Goal: Task Accomplishment & Management: Manage account settings

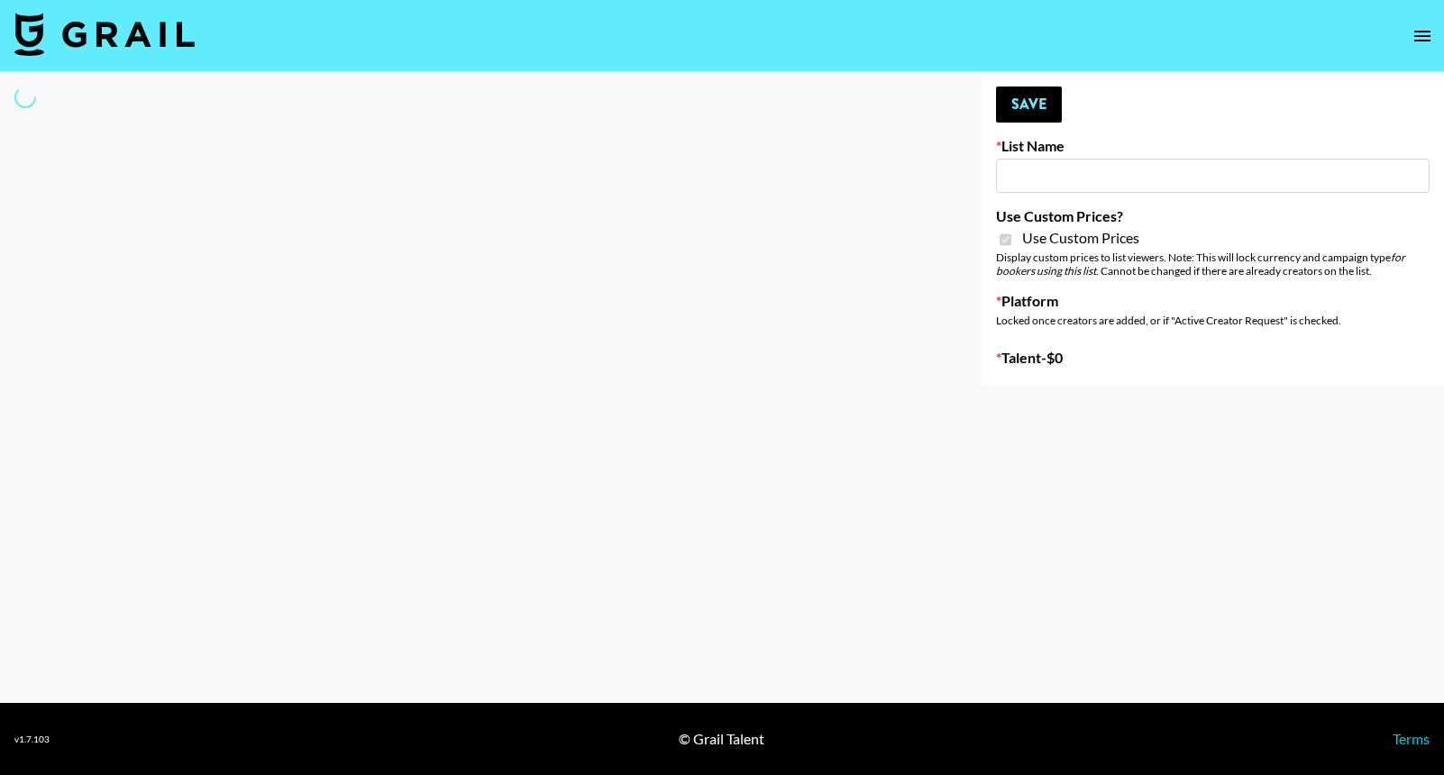
type input "Airbrush [DATE] Filters"
checkbox input "true"
select select "Brand"
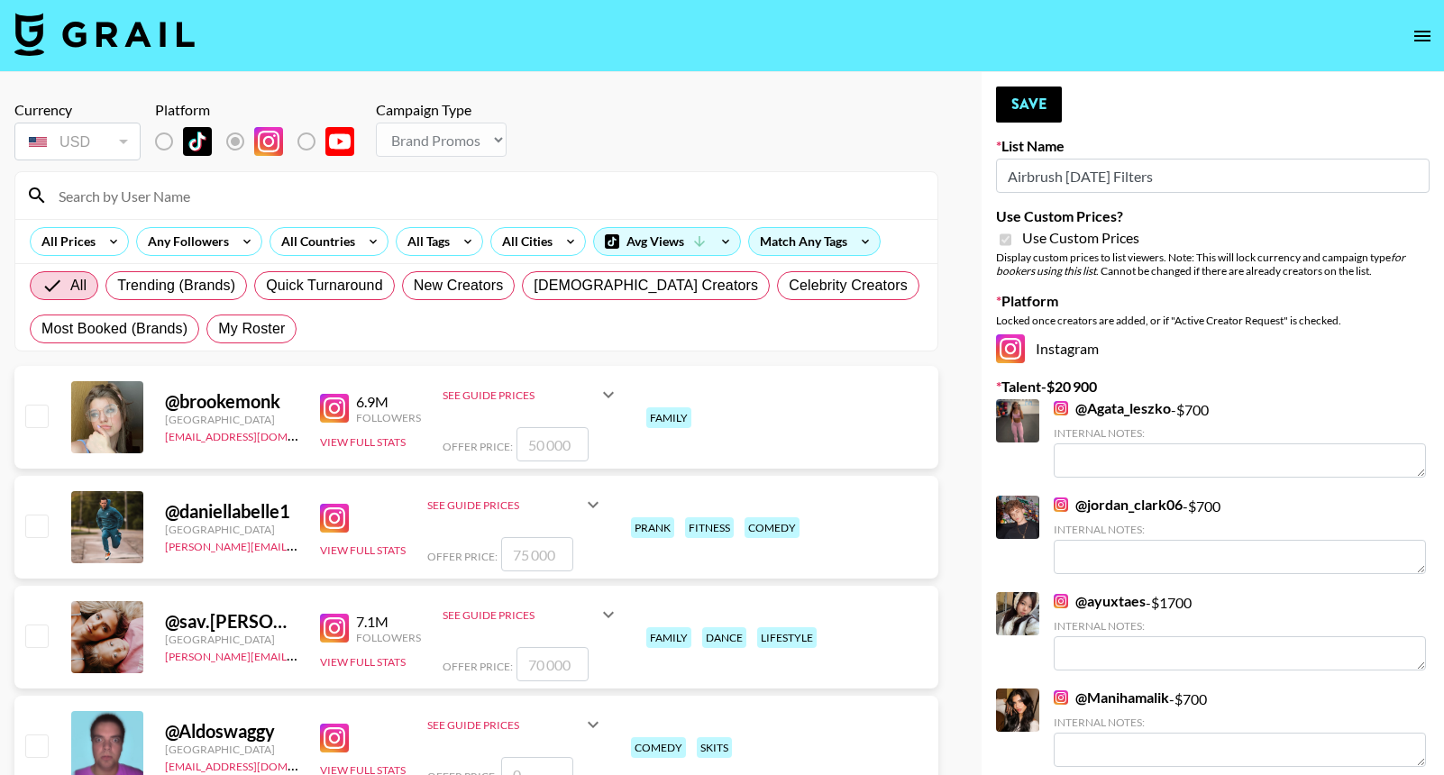
click at [422, 186] on input at bounding box center [487, 195] width 879 height 29
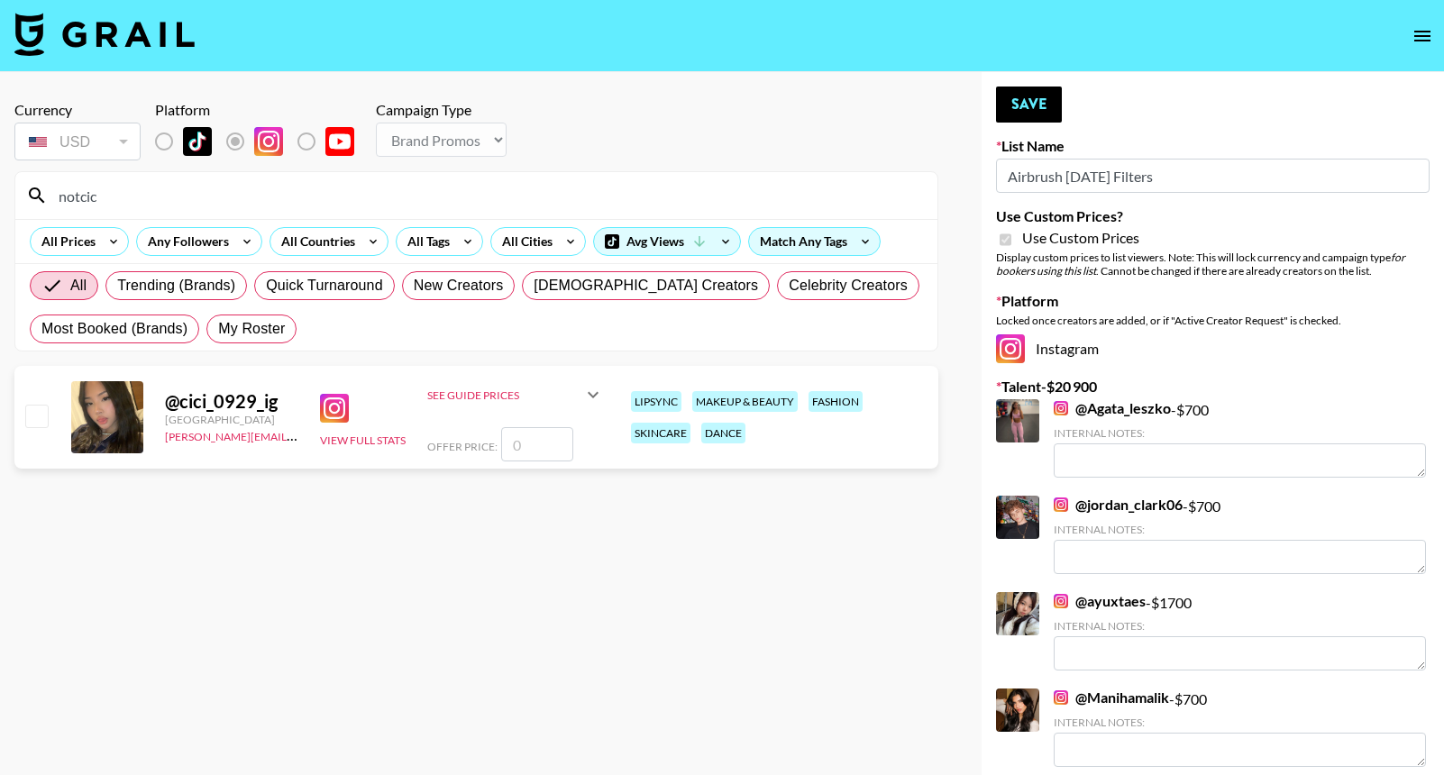
type input "notcic"
click at [531, 452] on input "number" at bounding box center [537, 444] width 72 height 34
click at [529, 450] on input "number" at bounding box center [537, 444] width 72 height 34
checkbox input "true"
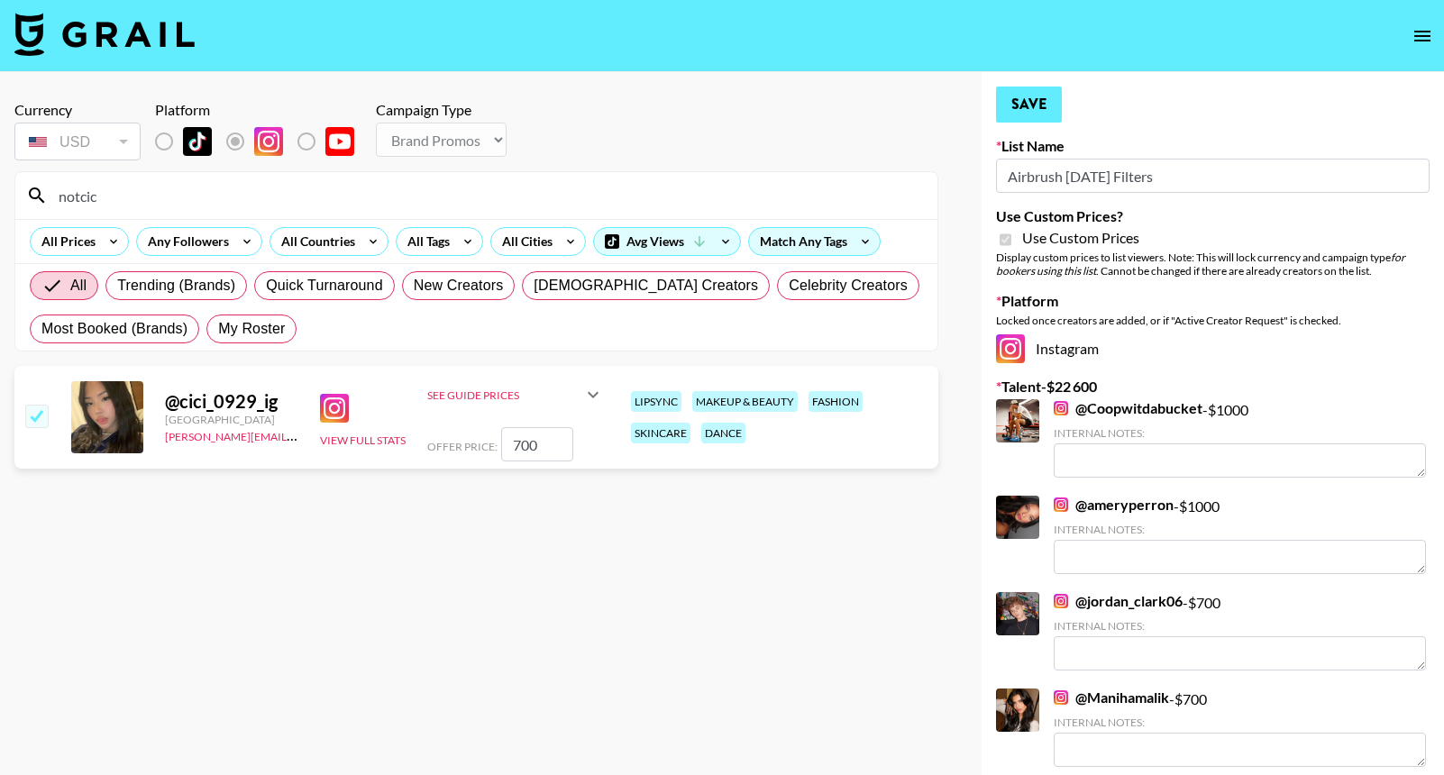
type input "700"
click at [1036, 105] on button "Save" at bounding box center [1029, 105] width 66 height 36
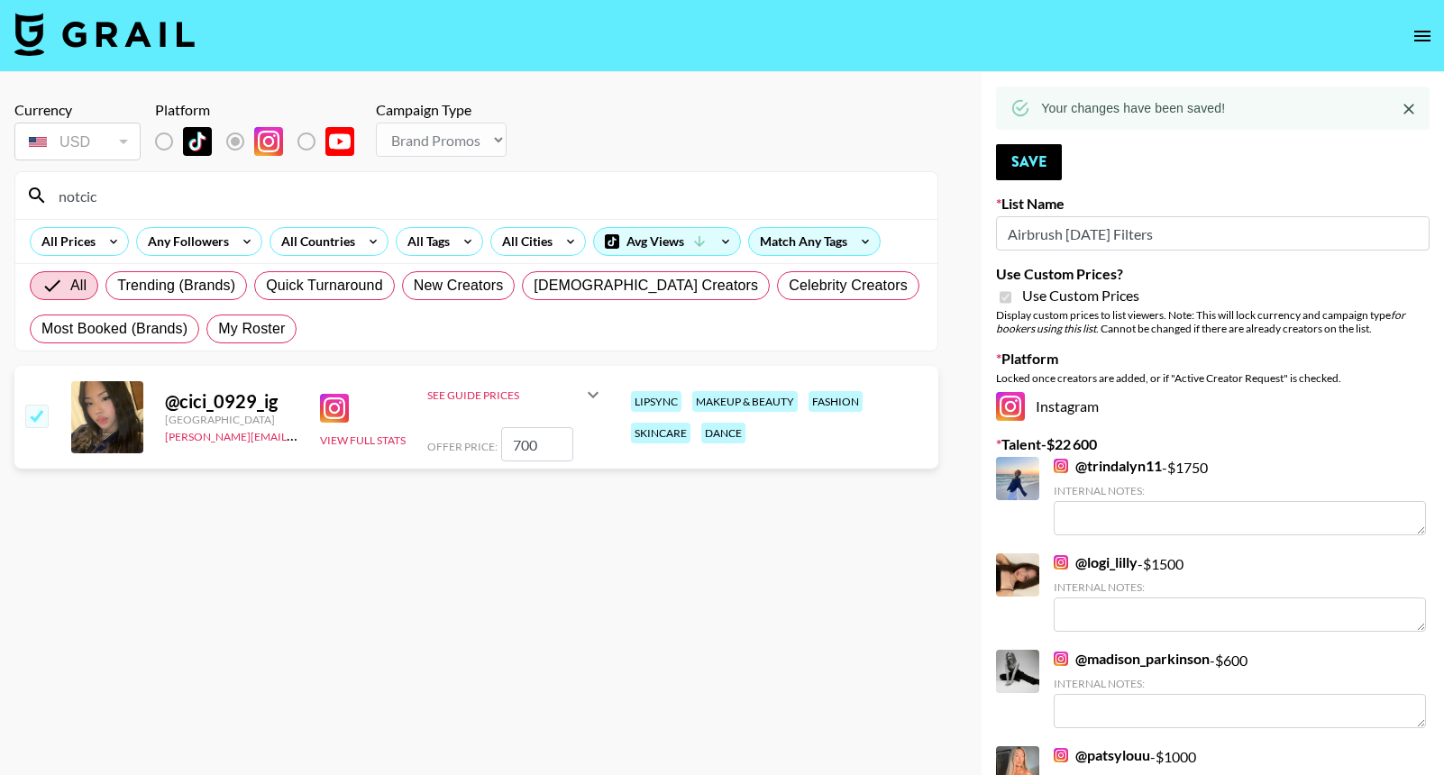
click at [817, 189] on input "notcic" at bounding box center [487, 195] width 879 height 29
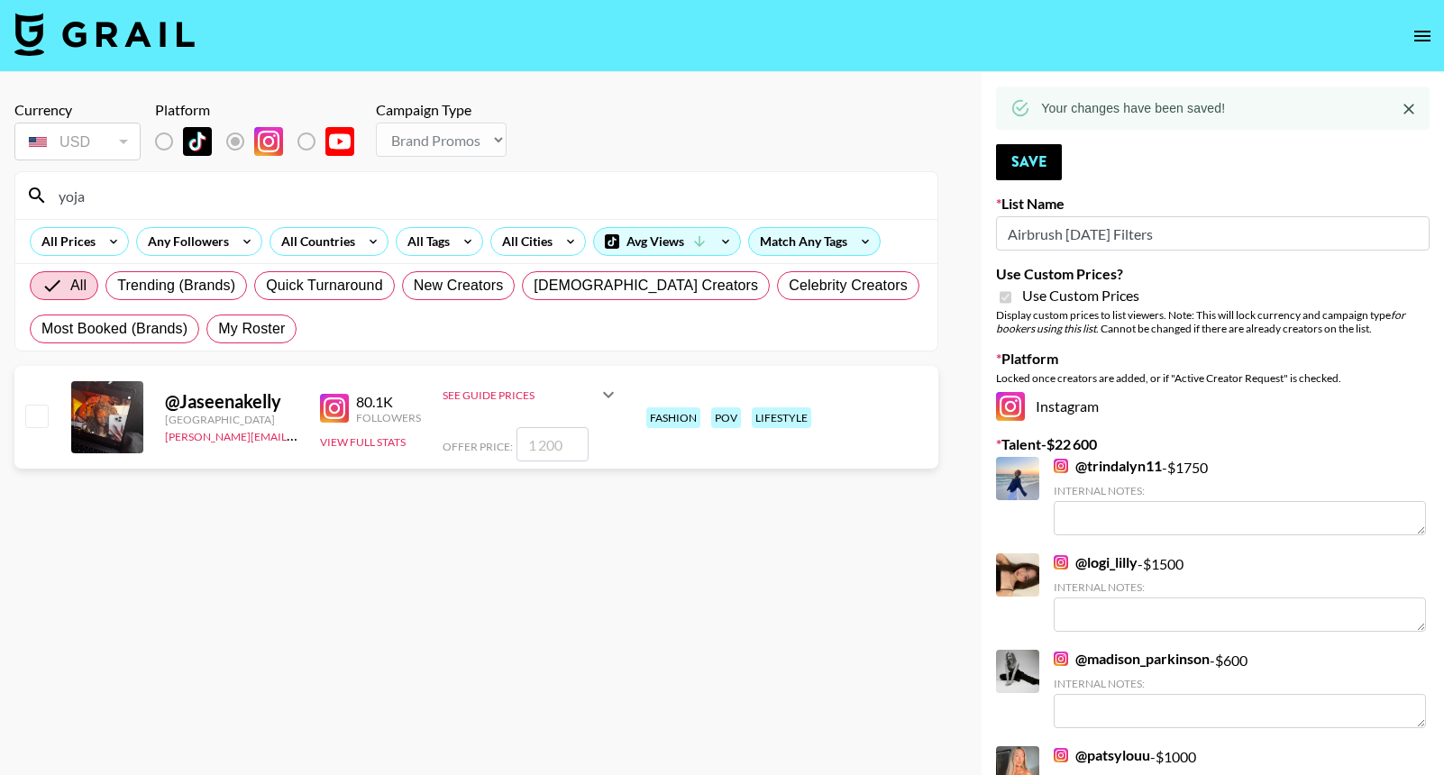
type input "yoja"
click at [562, 454] on input "number" at bounding box center [552, 444] width 72 height 34
checkbox input "true"
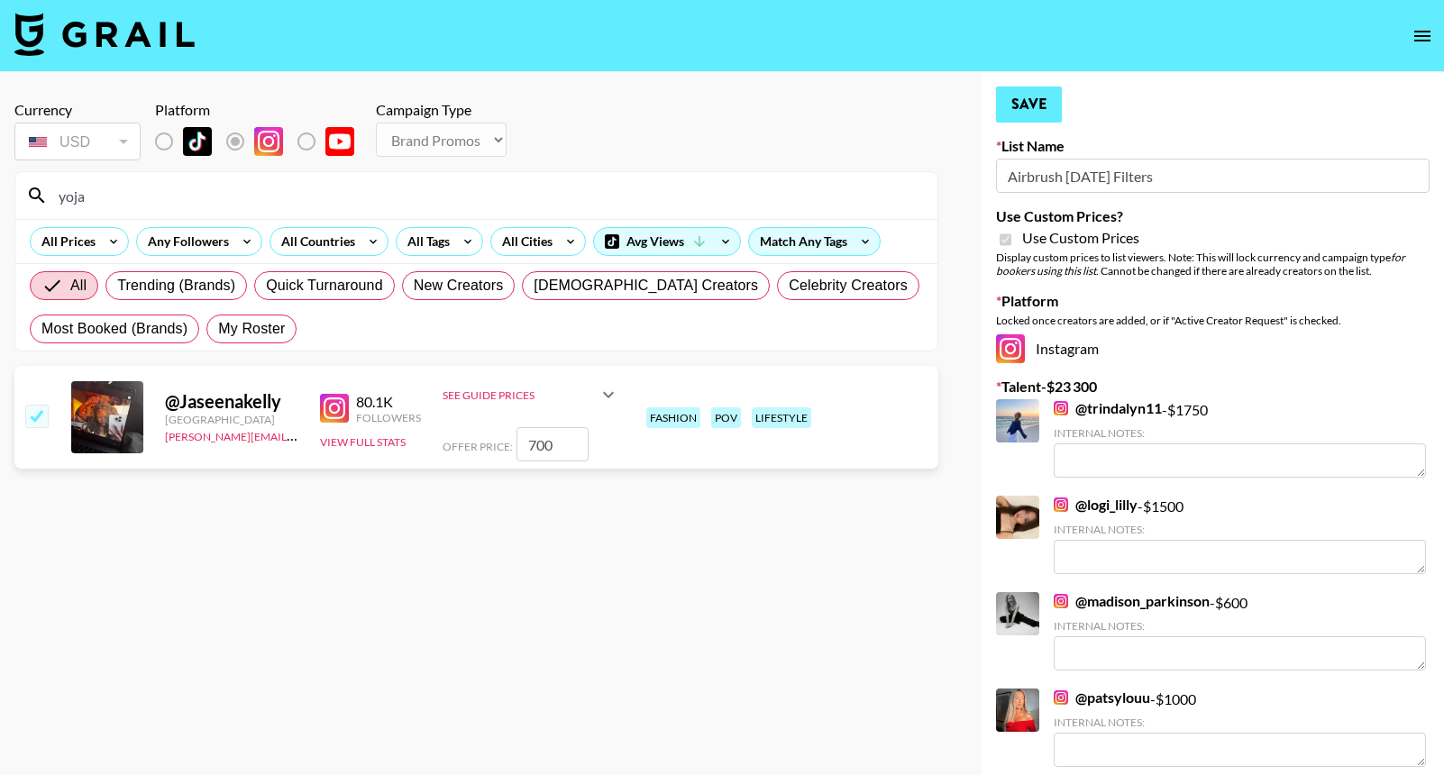
type input "700"
click at [1039, 109] on button "Save" at bounding box center [1029, 105] width 66 height 36
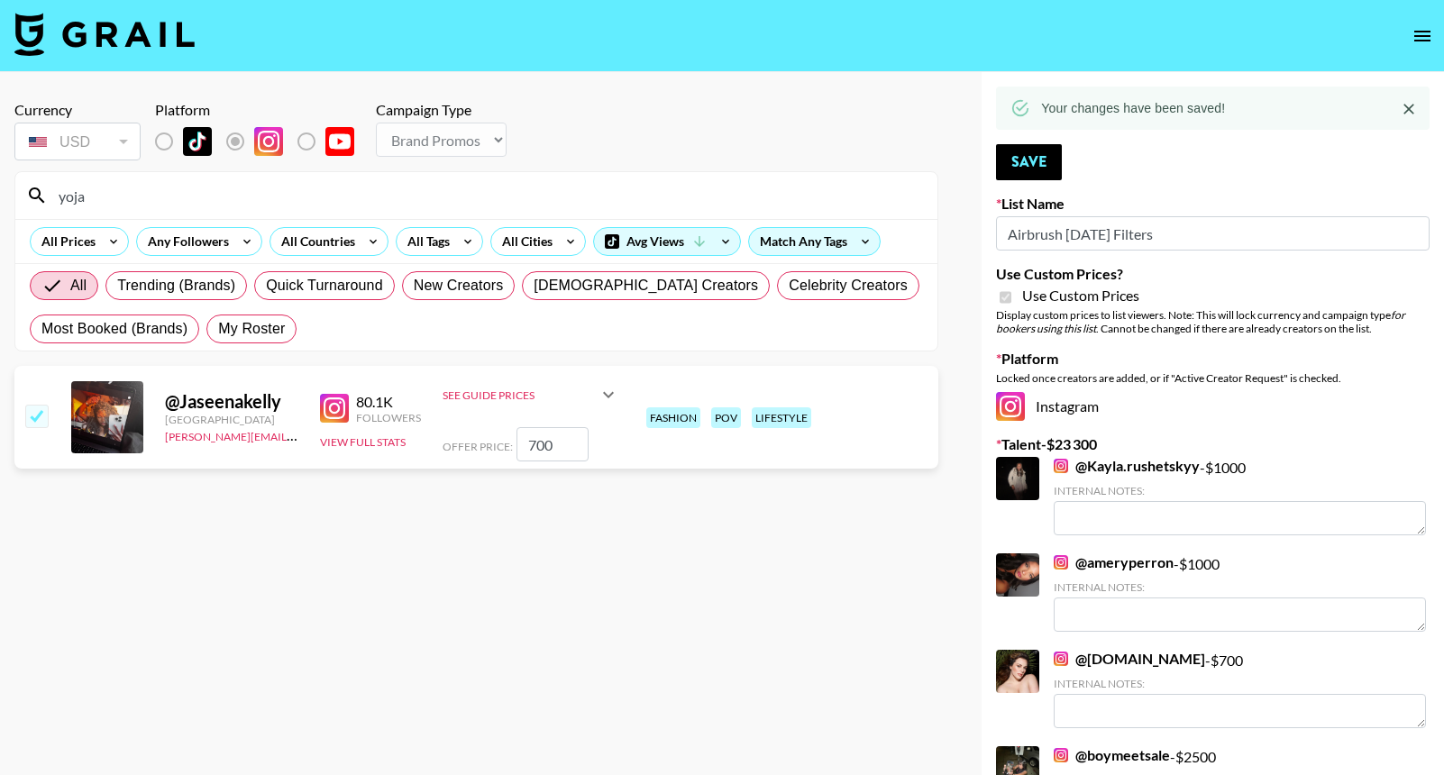
click at [537, 455] on input "700" at bounding box center [552, 444] width 72 height 34
checkbox input "false"
